Goal: Task Accomplishment & Management: Use online tool/utility

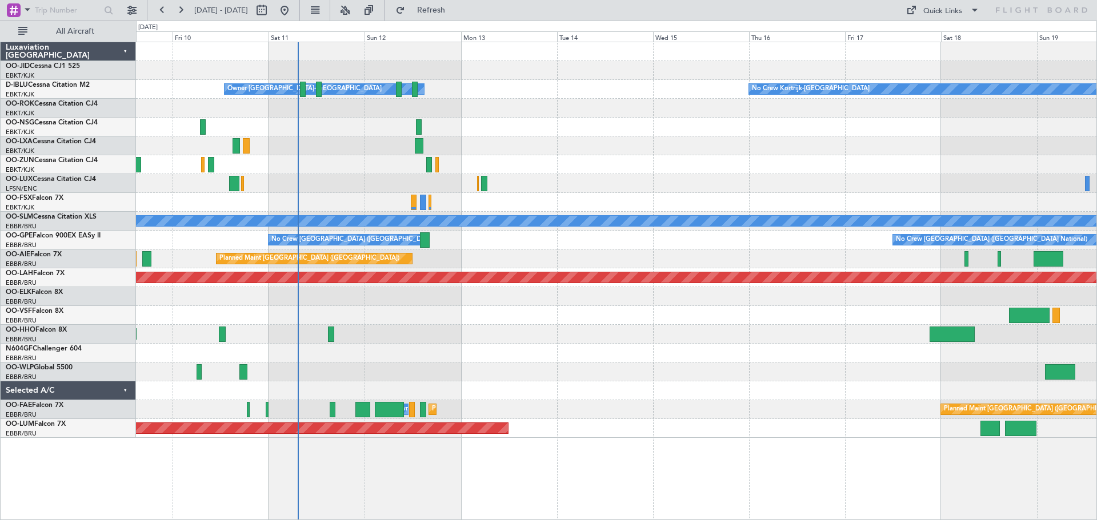
click at [566, 165] on div at bounding box center [616, 164] width 960 height 19
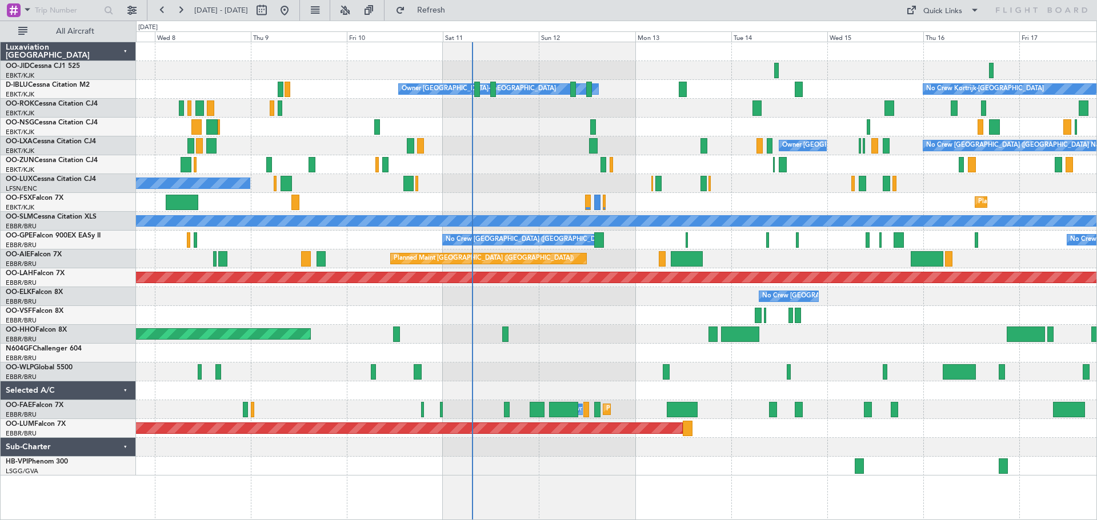
click at [555, 153] on div "No Crew Kortrijk-Wevelgem Owner Kortrijk-Wevelgem No Crew Brussels (Brussels Na…" at bounding box center [616, 259] width 960 height 434
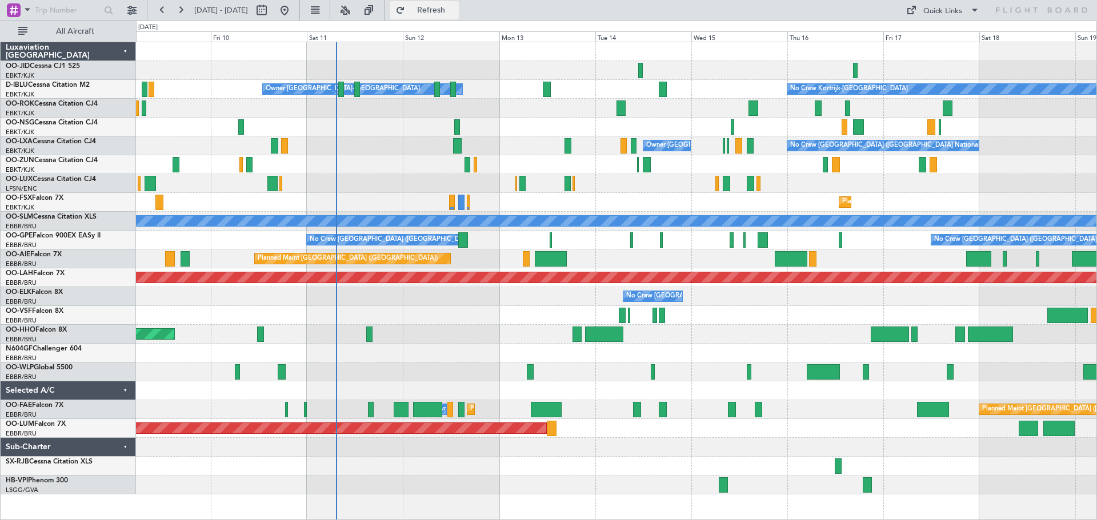
click at [442, 14] on button "Refresh" at bounding box center [424, 10] width 69 height 18
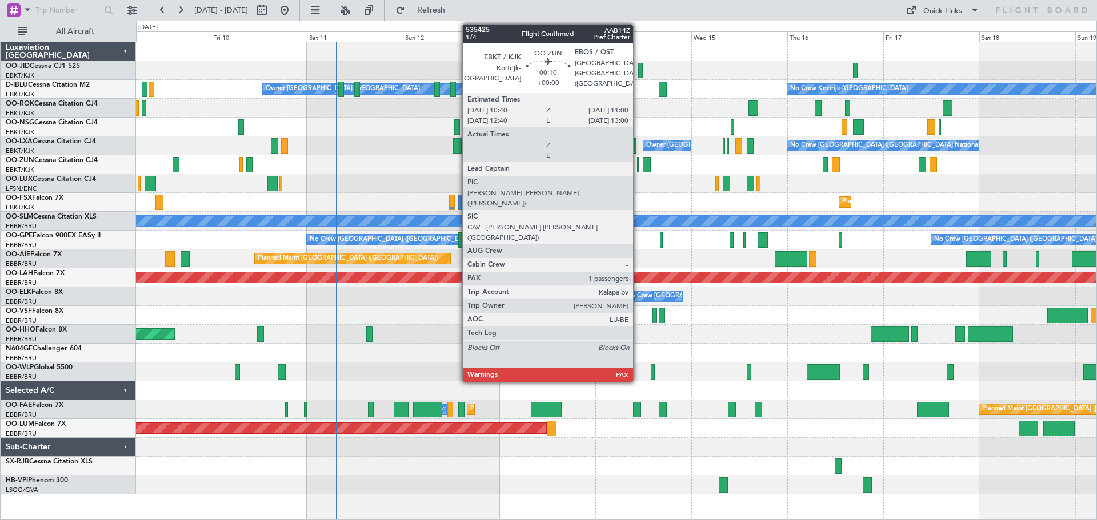
click at [638, 162] on div at bounding box center [638, 164] width 2 height 15
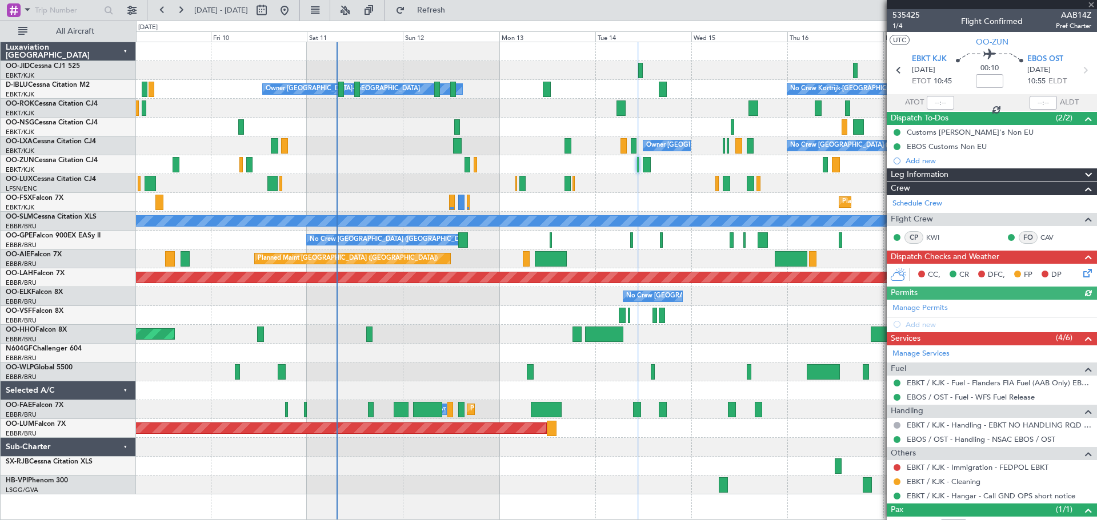
scroll to position [41, 0]
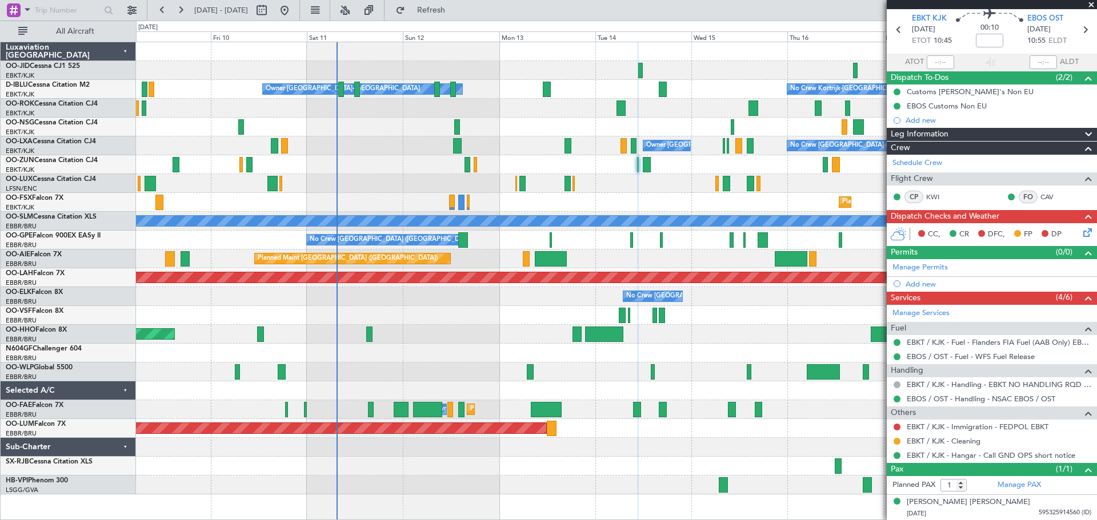
click at [1092, 5] on span at bounding box center [1090, 5] width 11 height 10
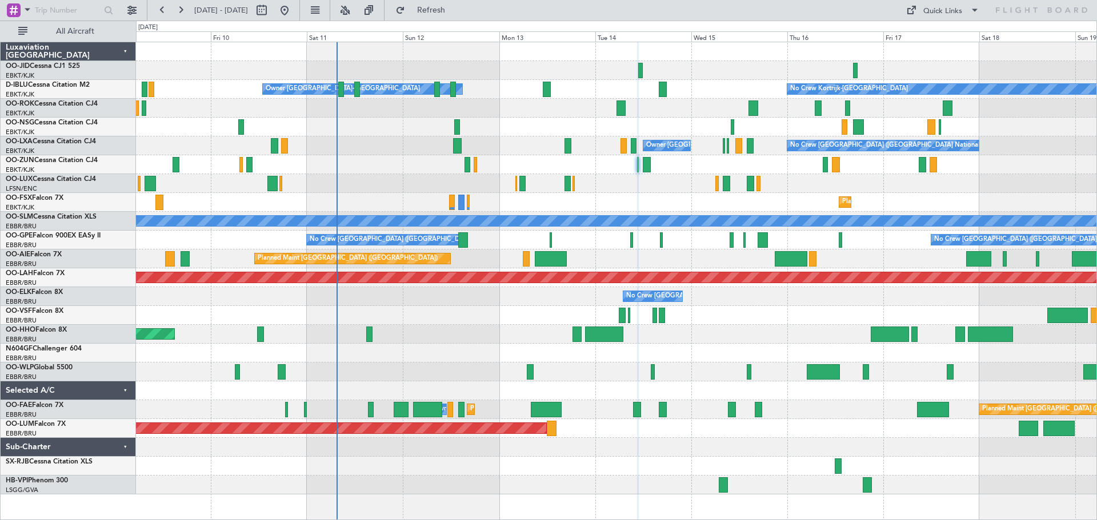
type input "0"
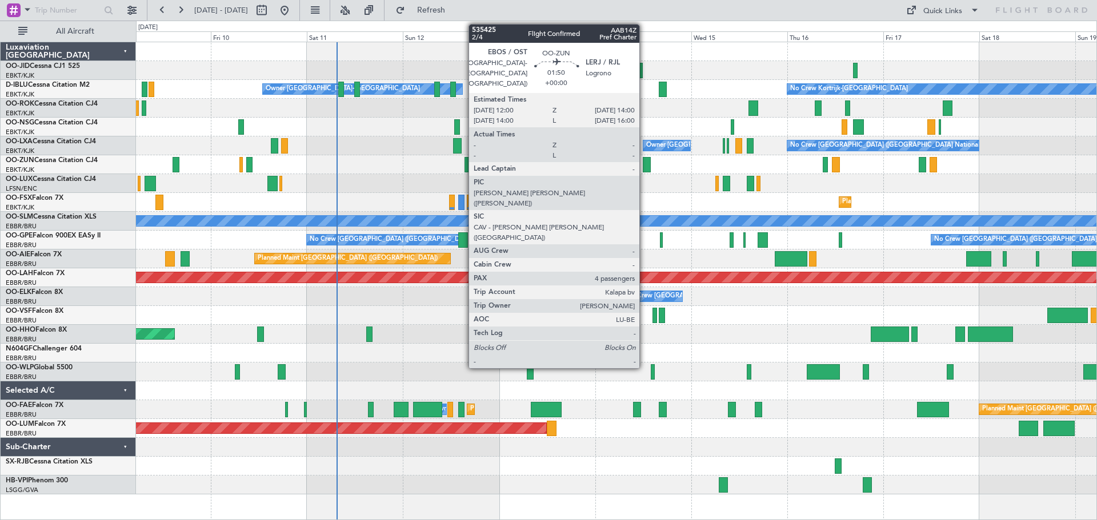
click at [644, 167] on div at bounding box center [647, 164] width 9 height 15
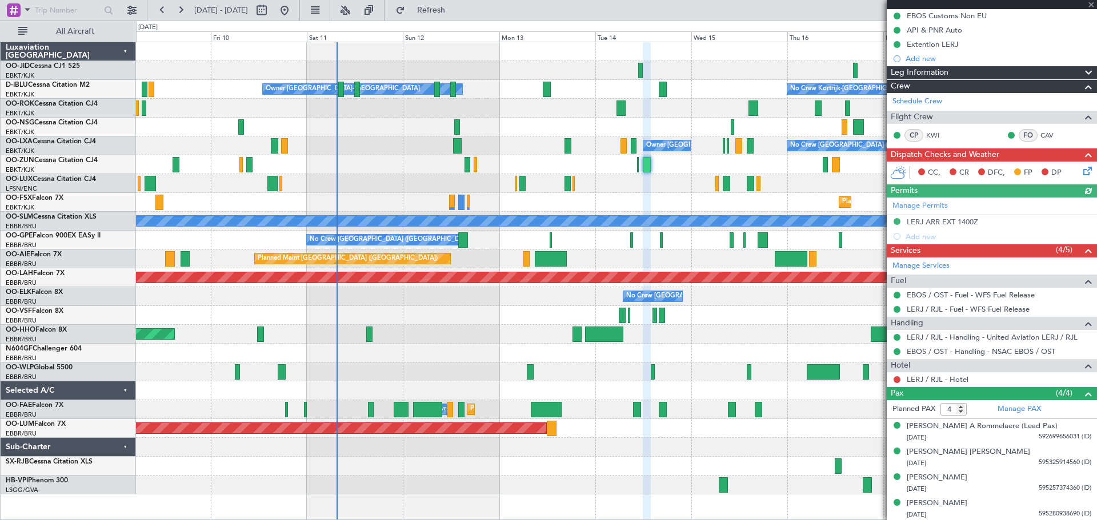
scroll to position [118, 0]
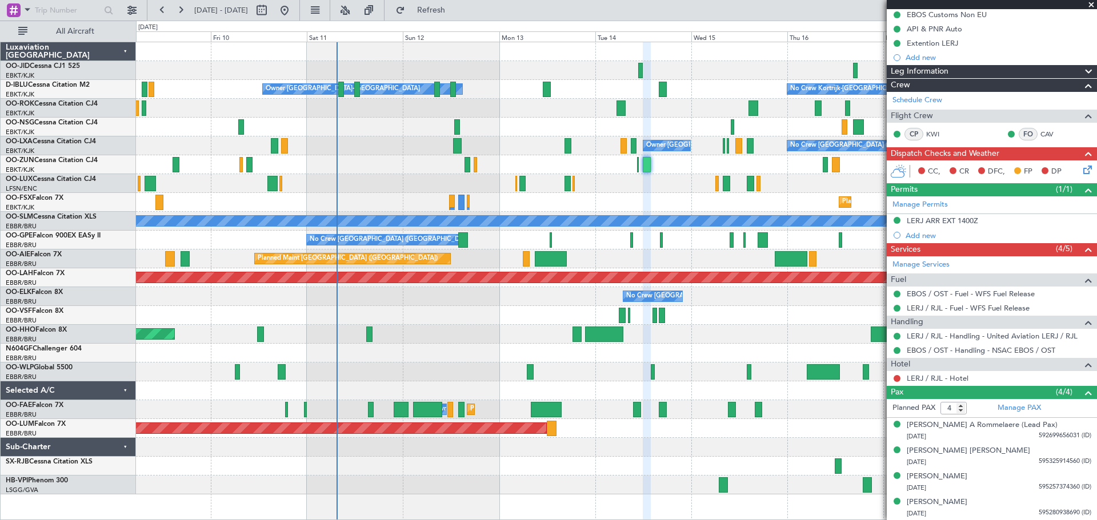
click at [1091, 4] on span at bounding box center [1090, 5] width 11 height 10
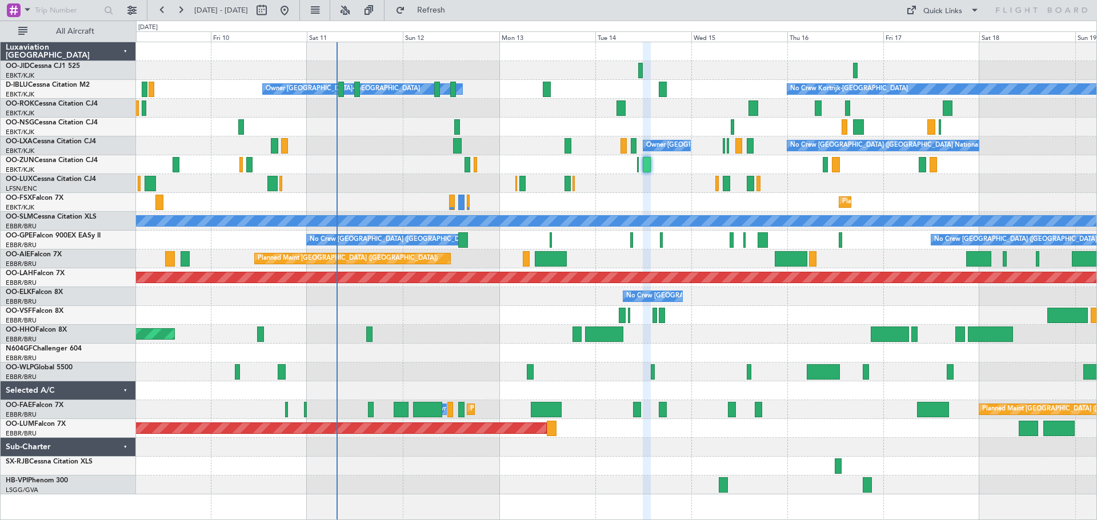
type input "0"
